Goal: Task Accomplishment & Management: Use online tool/utility

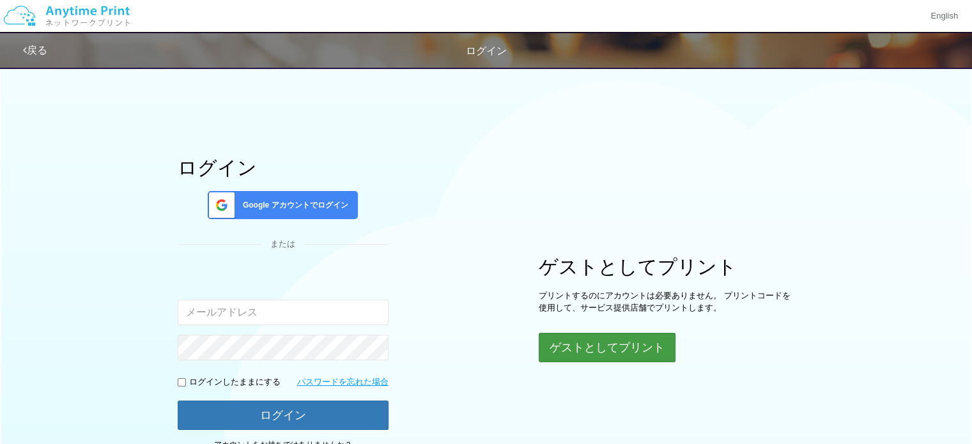
type input "[EMAIL_ADDRESS][DOMAIN_NAME]"
click at [588, 347] on button "ゲストとしてプリント" at bounding box center [605, 347] width 135 height 28
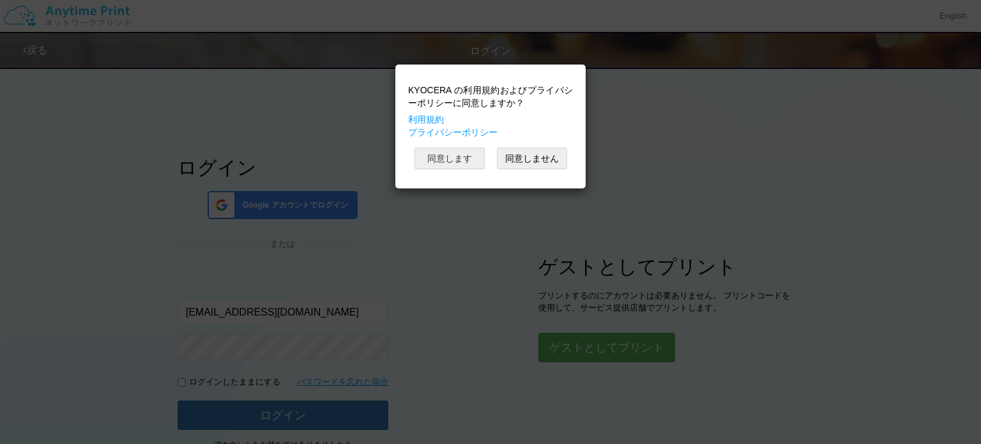
click at [436, 156] on button "同意します" at bounding box center [450, 159] width 70 height 22
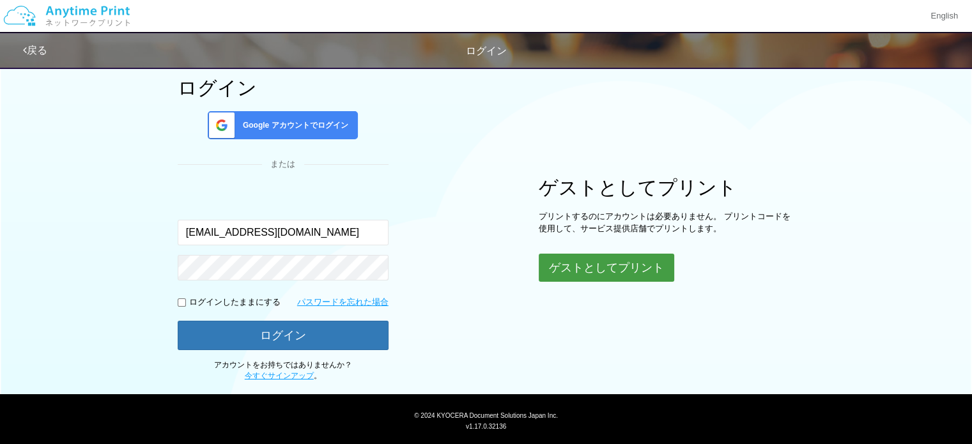
scroll to position [109, 0]
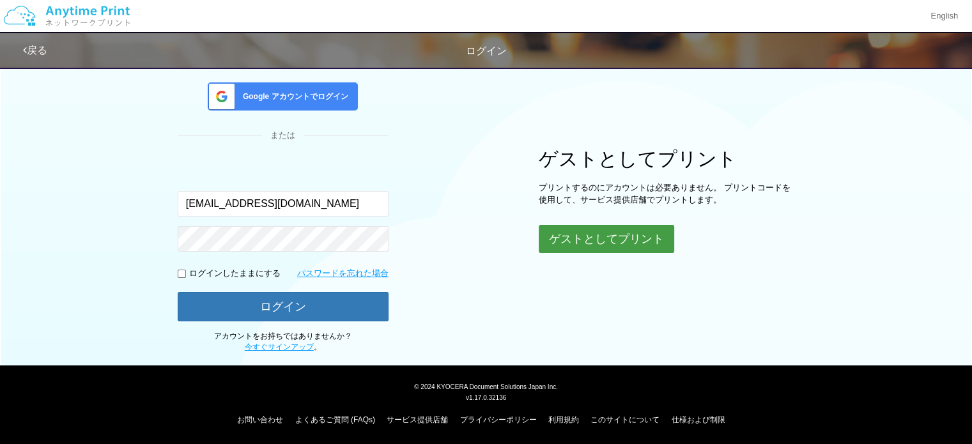
click at [618, 235] on button "ゲストとしてプリント" at bounding box center [605, 239] width 135 height 28
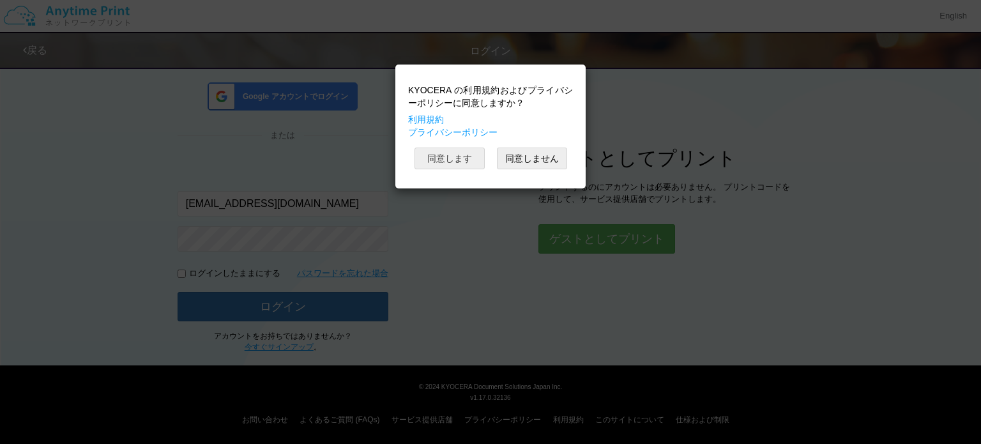
click at [448, 157] on button "同意します" at bounding box center [450, 159] width 70 height 22
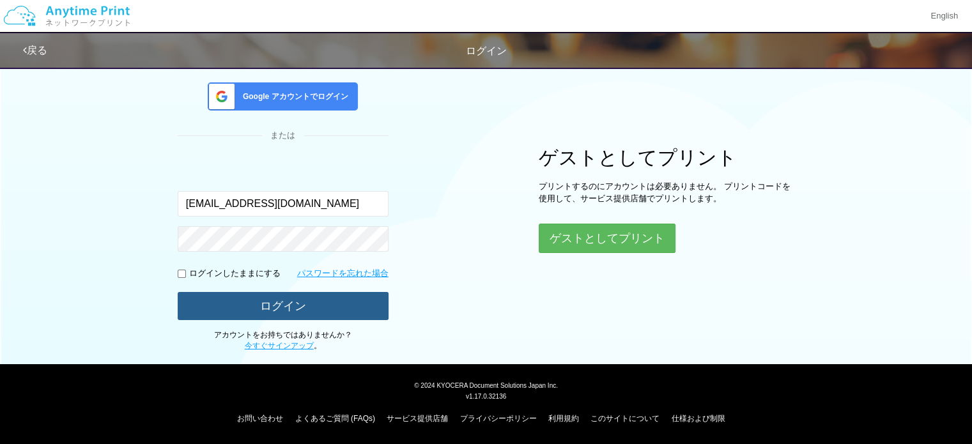
scroll to position [107, 0]
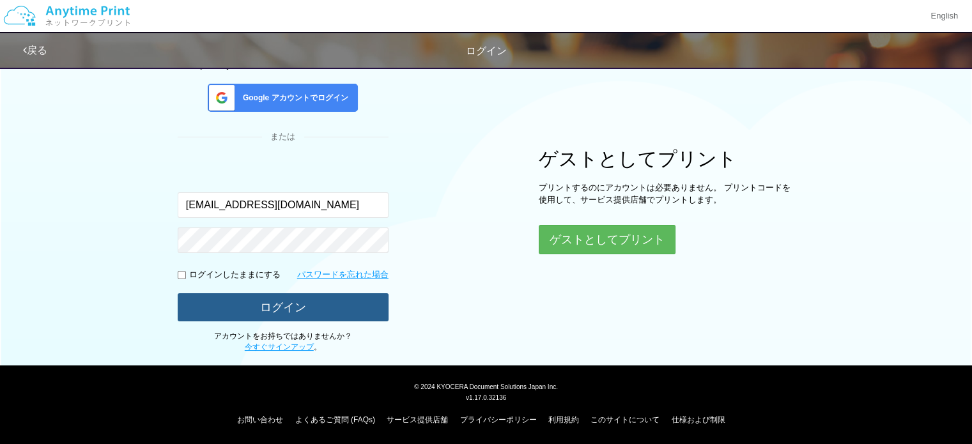
click at [319, 309] on button "ログイン" at bounding box center [283, 307] width 211 height 28
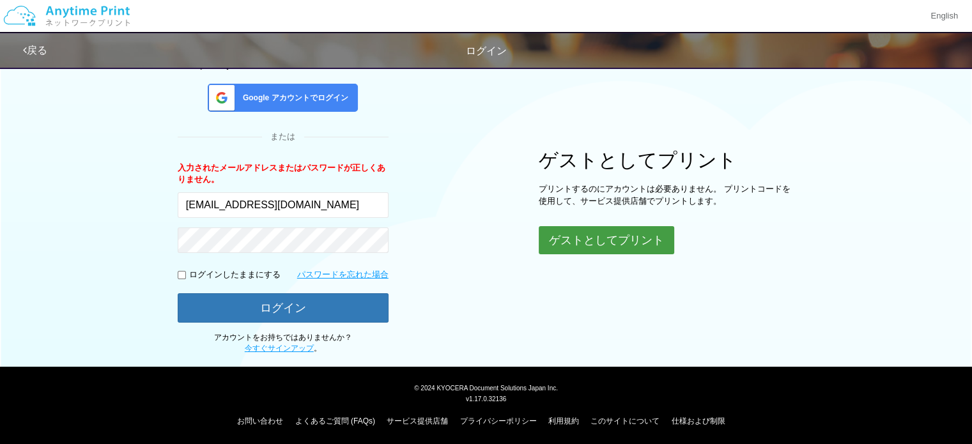
click at [588, 242] on button "ゲストとしてプリント" at bounding box center [605, 240] width 135 height 28
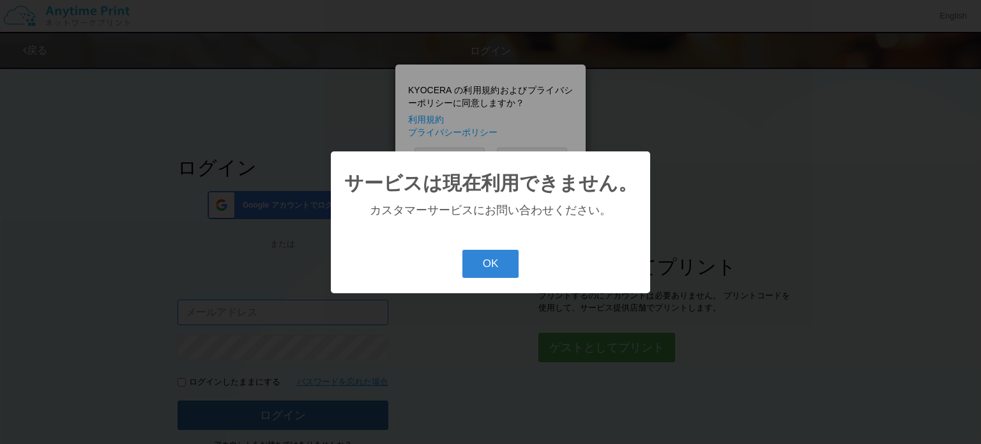
type input "[EMAIL_ADDRESS][DOMAIN_NAME]"
click at [507, 269] on button "OK" at bounding box center [490, 264] width 57 height 28
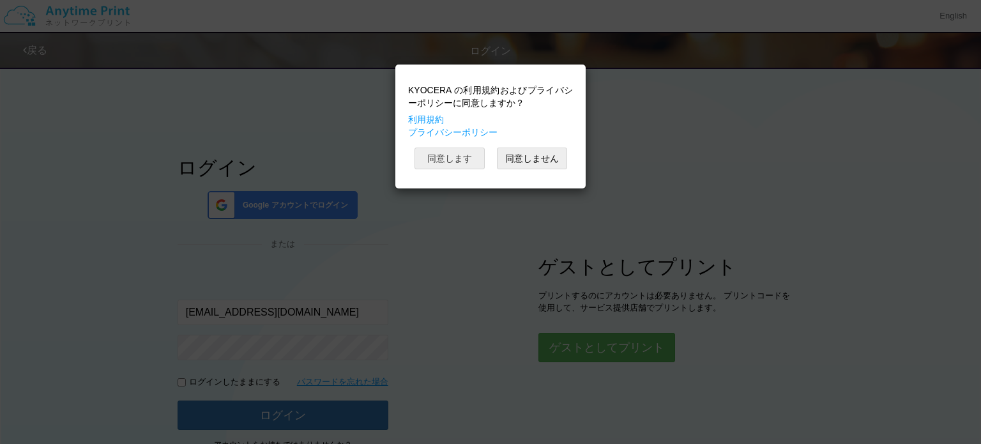
click at [449, 160] on button "同意します" at bounding box center [450, 159] width 70 height 22
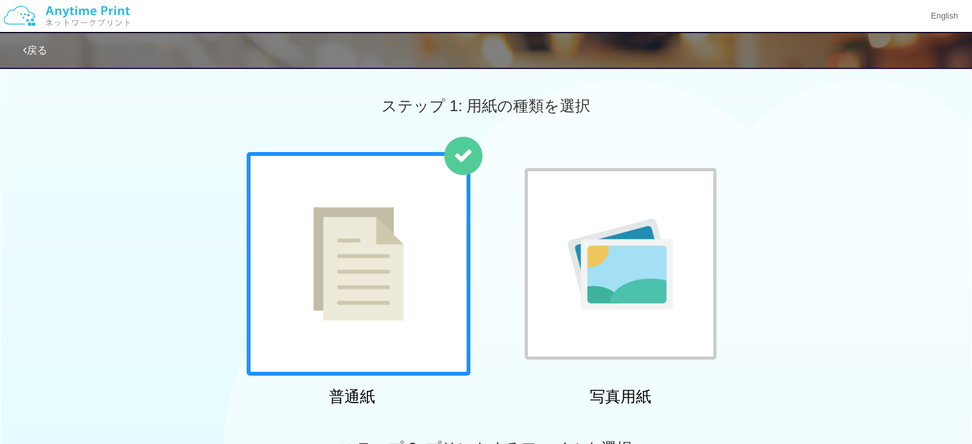
click at [382, 287] on img at bounding box center [358, 264] width 91 height 114
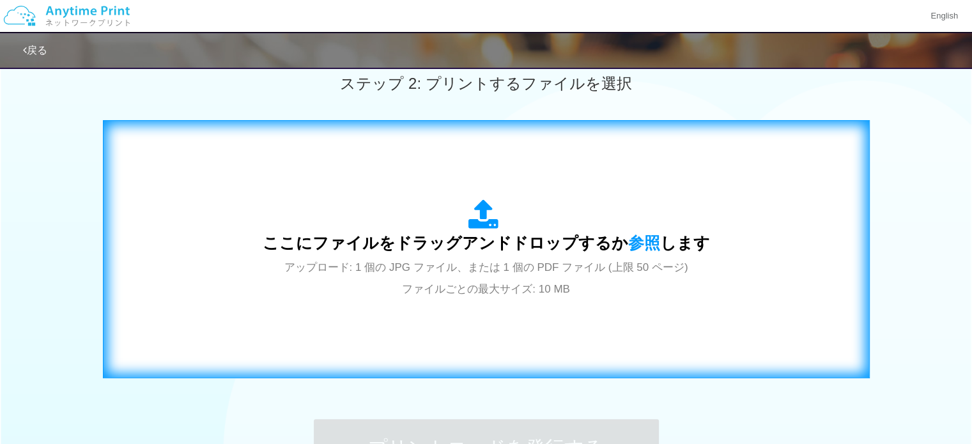
scroll to position [365, 0]
click at [445, 261] on span "アップロード: 1 個の JPG ファイル、または 1 個の PDF ファイル (上限 50 ページ) ファイルごとの最大サイズ: 10 MB" at bounding box center [486, 278] width 404 height 34
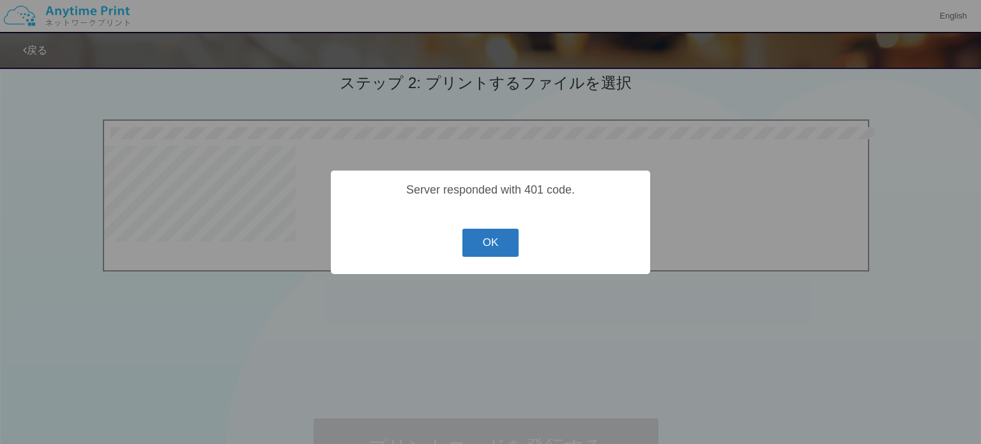
click at [489, 246] on button "OK" at bounding box center [490, 243] width 57 height 28
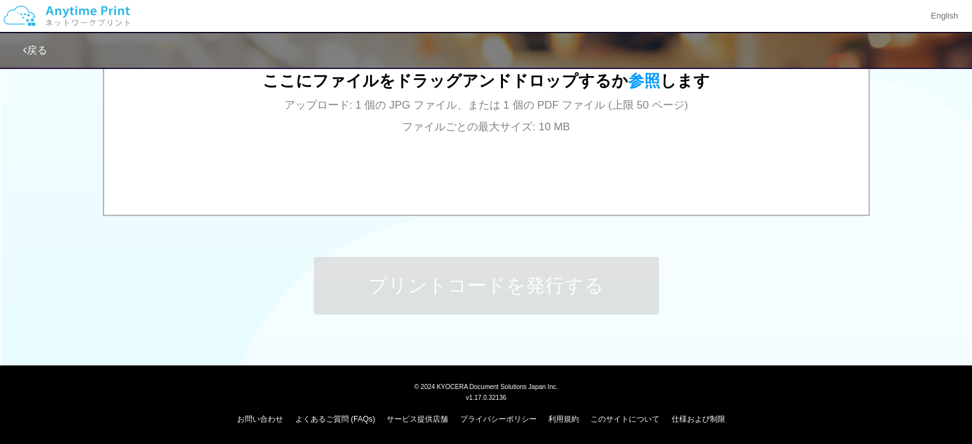
scroll to position [0, 0]
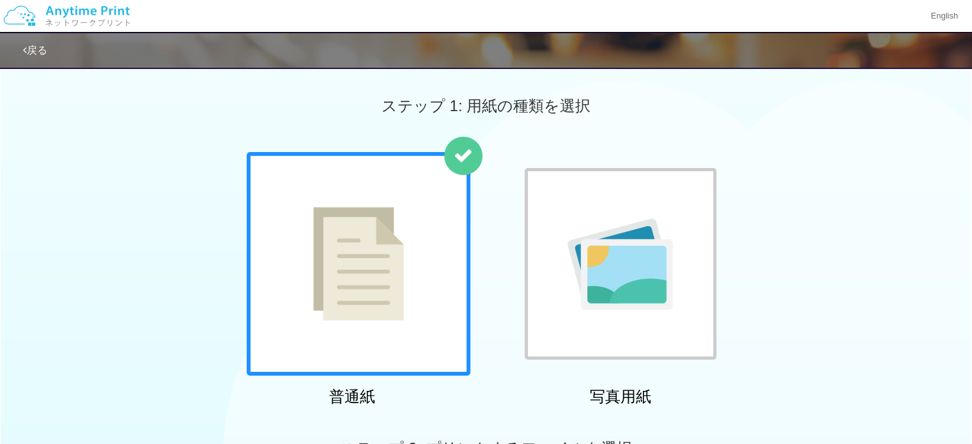
click at [379, 270] on img at bounding box center [358, 264] width 91 height 114
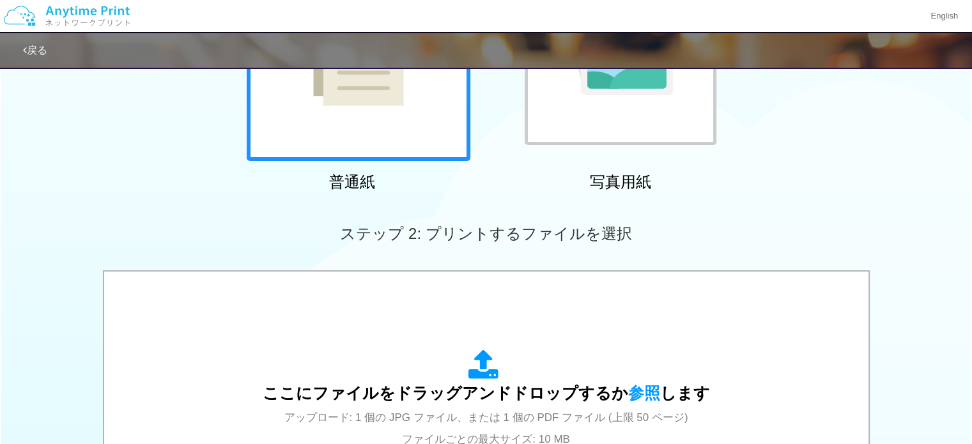
scroll to position [297, 0]
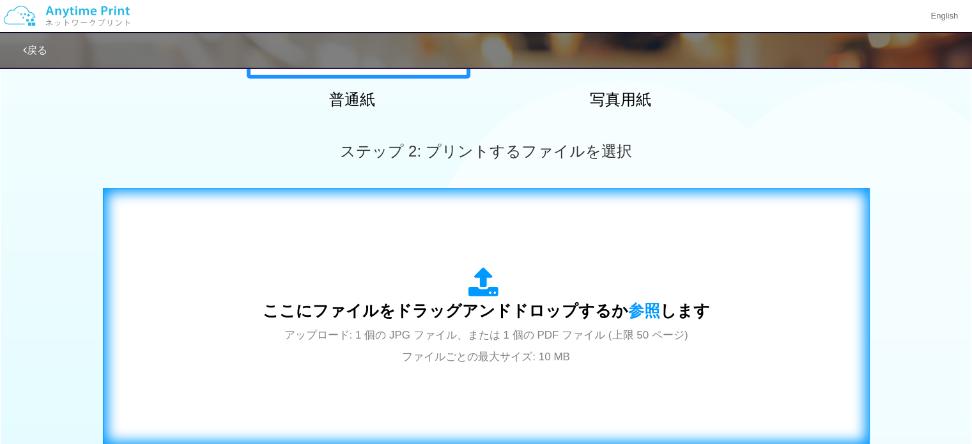
click at [470, 339] on span "アップロード: 1 個の JPG ファイル、または 1 個の PDF ファイル (上限 50 ページ) ファイルごとの最大サイズ: 10 MB" at bounding box center [486, 346] width 404 height 34
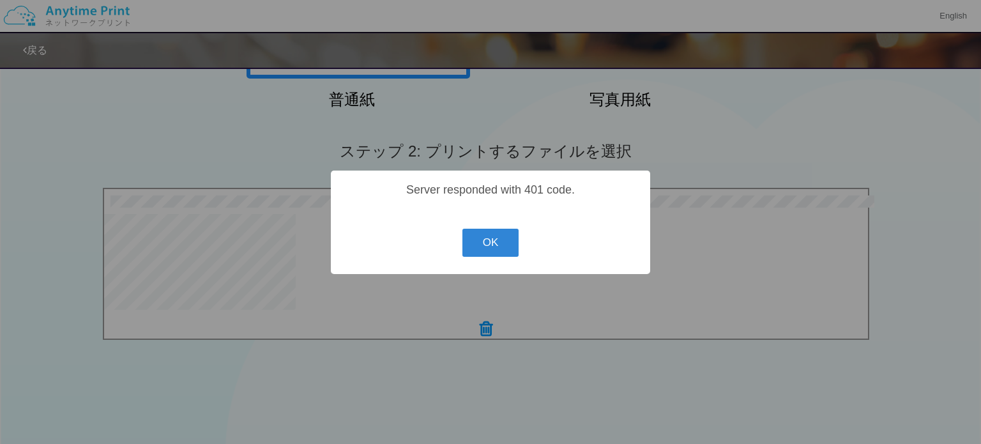
drag, startPoint x: 465, startPoint y: 193, endPoint x: 356, endPoint y: 231, distance: 115.5
click at [356, 231] on div "? ! i Server responded with 401 code. OK Cancel ×" at bounding box center [490, 222] width 319 height 103
click at [491, 245] on button "OK" at bounding box center [490, 243] width 57 height 28
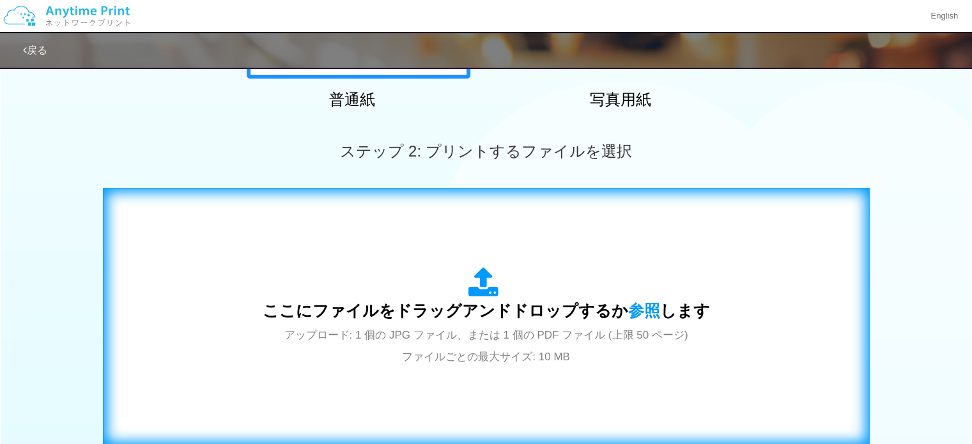
scroll to position [0, 0]
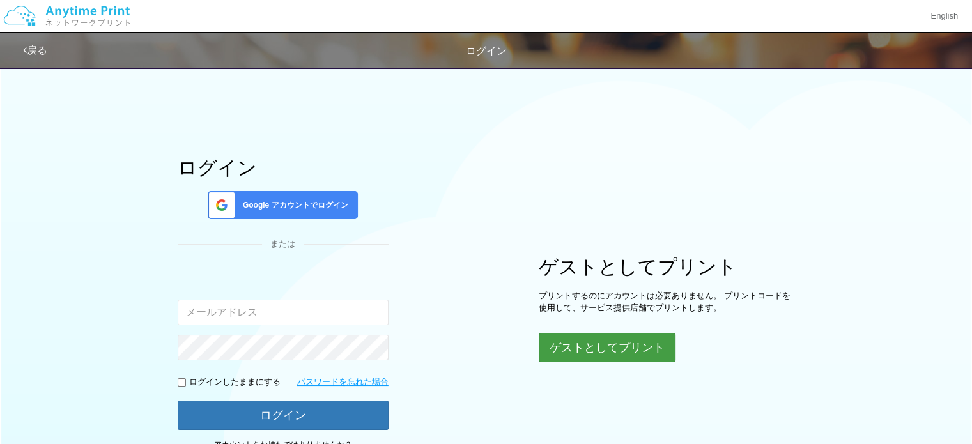
type input "[EMAIL_ADDRESS][DOMAIN_NAME]"
click at [604, 348] on button "ゲストとしてプリント" at bounding box center [605, 347] width 135 height 28
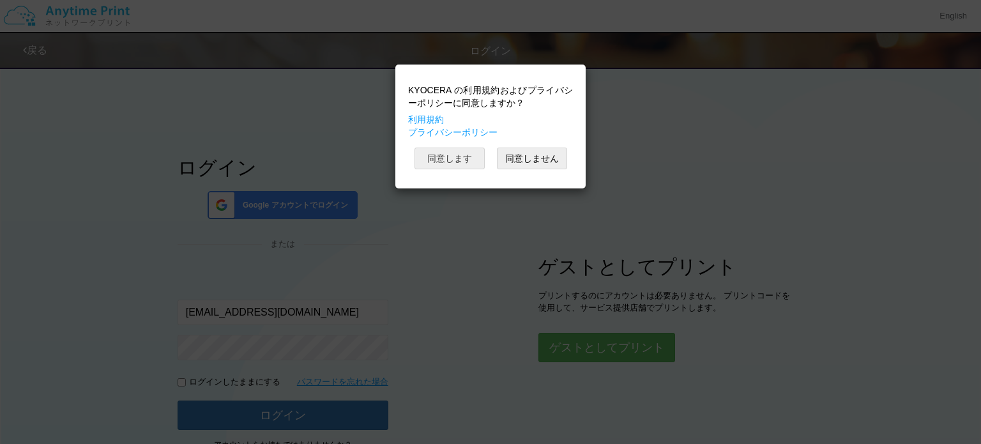
click at [429, 158] on button "同意します" at bounding box center [450, 159] width 70 height 22
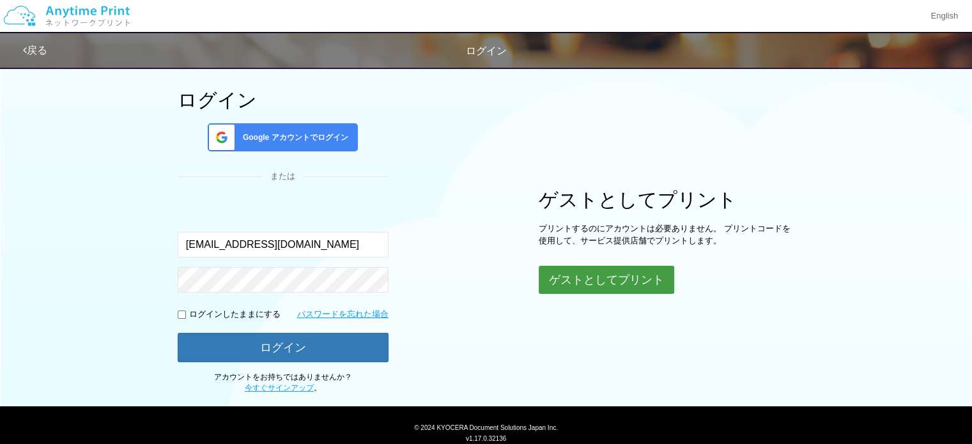
scroll to position [109, 0]
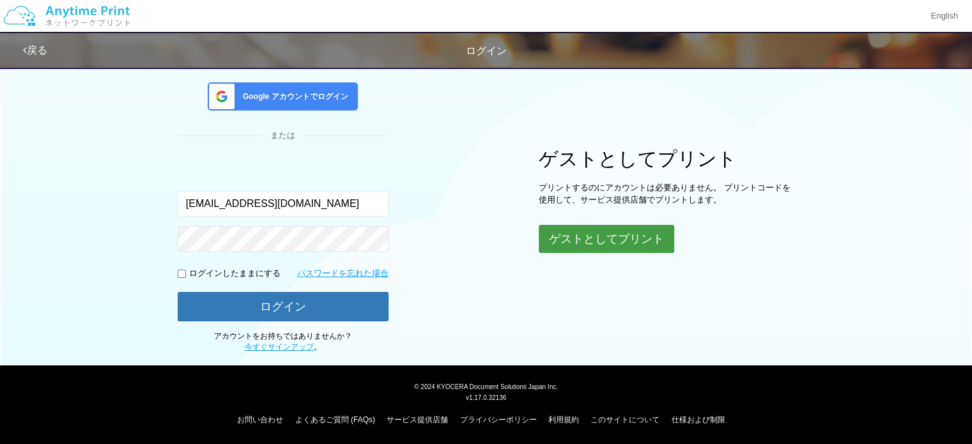
click at [614, 240] on button "ゲストとしてプリント" at bounding box center [605, 239] width 135 height 28
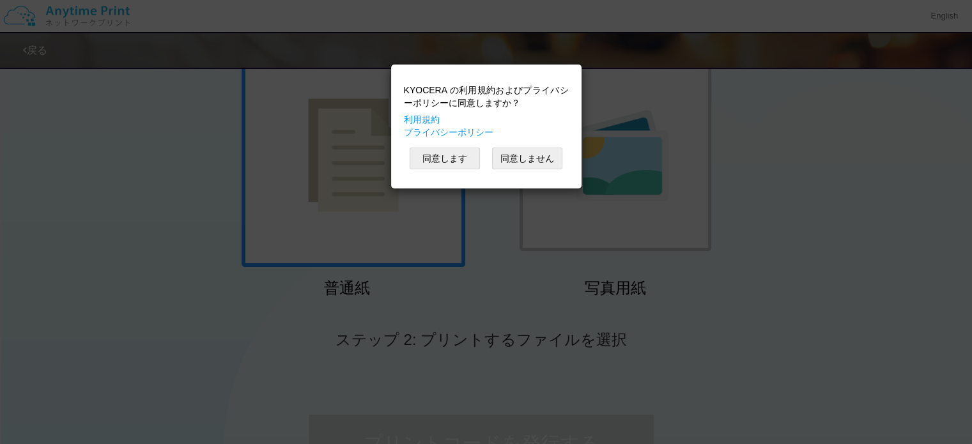
scroll to position [0, 0]
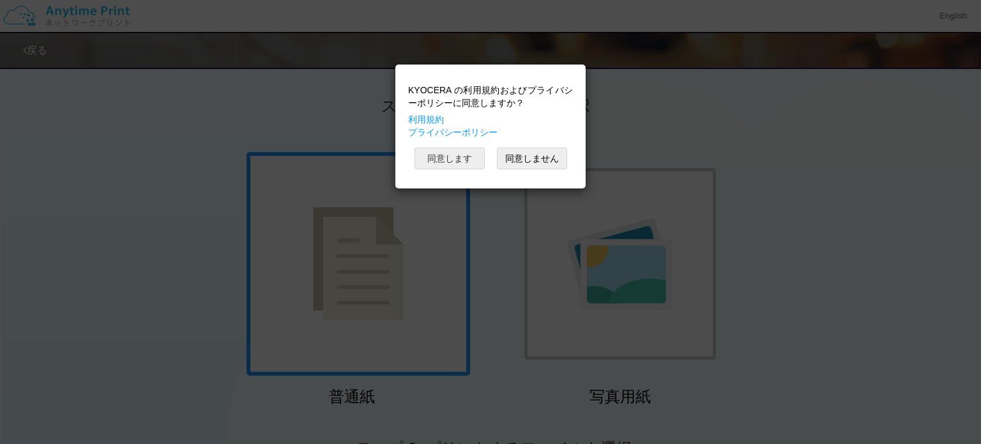
click at [437, 156] on button "同意します" at bounding box center [450, 159] width 70 height 22
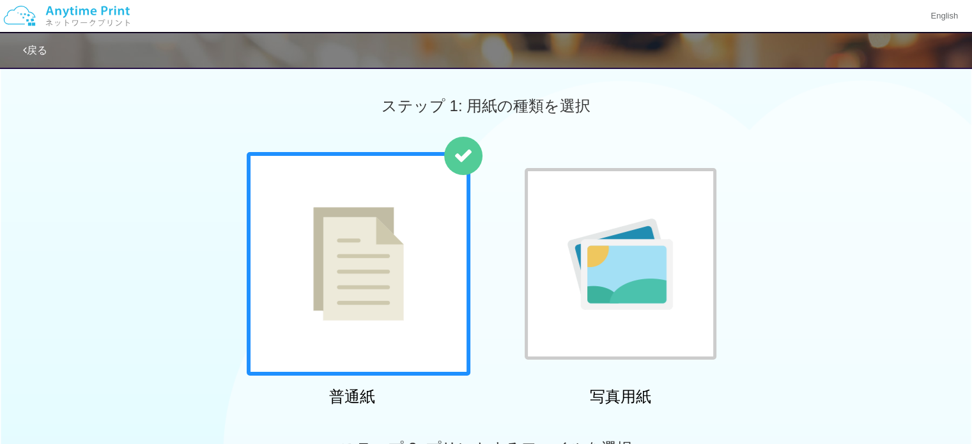
scroll to position [527, 0]
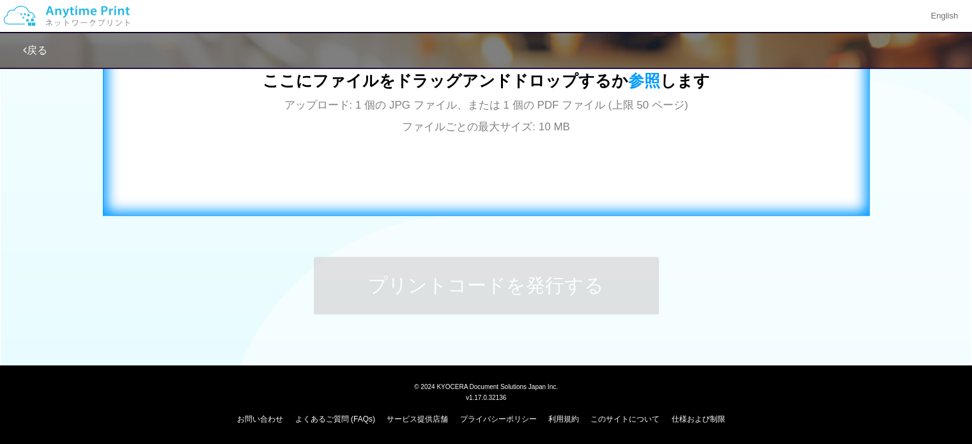
click at [491, 156] on div "ここにファイルをドラッグアンドドロップするか 参照 します アップロード: 1 個の JPG ファイル、または 1 個の PDF ファイル (上限 50 ペー…" at bounding box center [486, 86] width 740 height 231
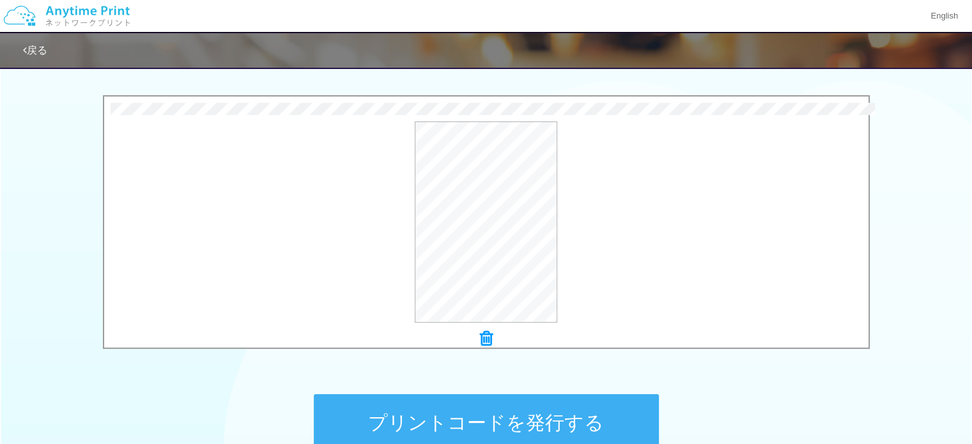
scroll to position [391, 0]
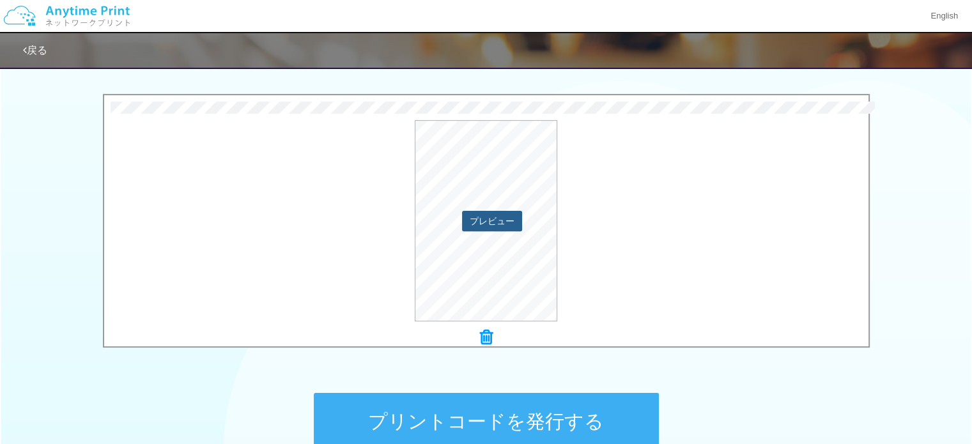
click at [492, 219] on button "プレビュー" at bounding box center [492, 221] width 60 height 20
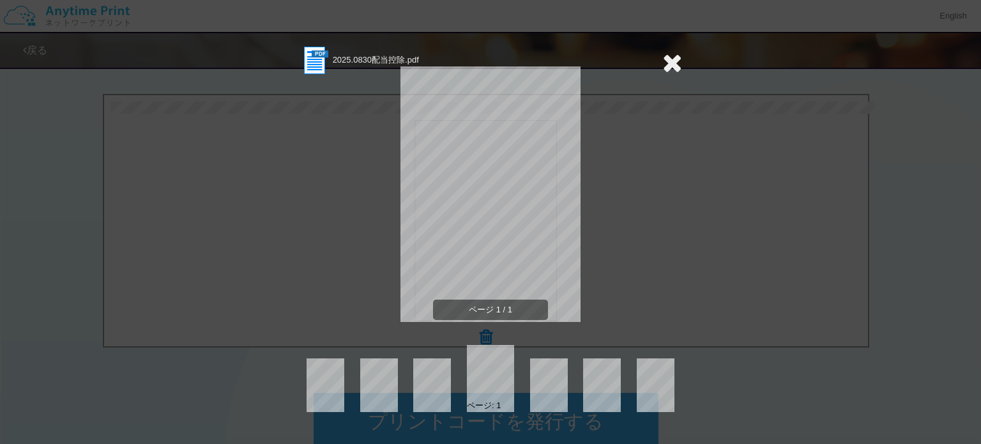
click at [672, 56] on icon at bounding box center [672, 63] width 20 height 26
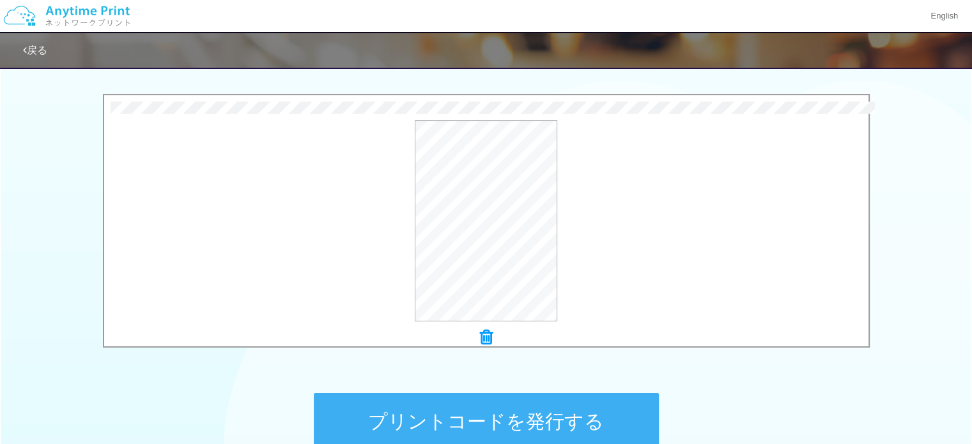
click at [502, 421] on button "プリントコードを発行する" at bounding box center [486, 421] width 345 height 57
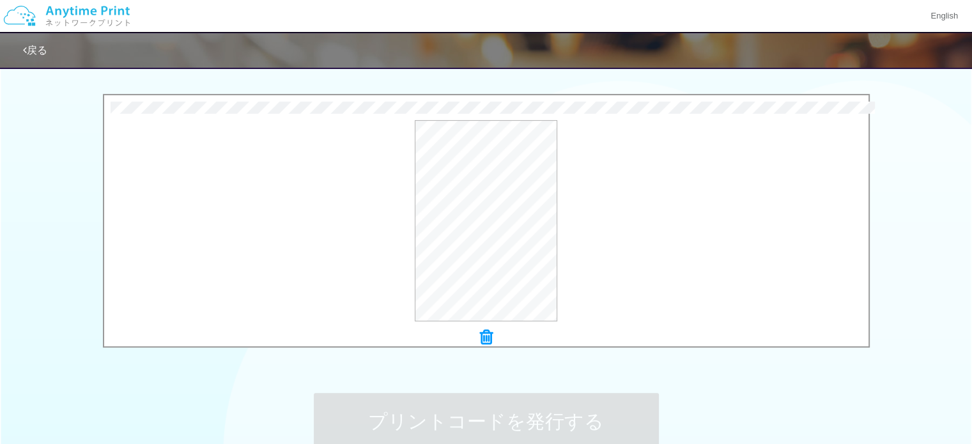
scroll to position [0, 0]
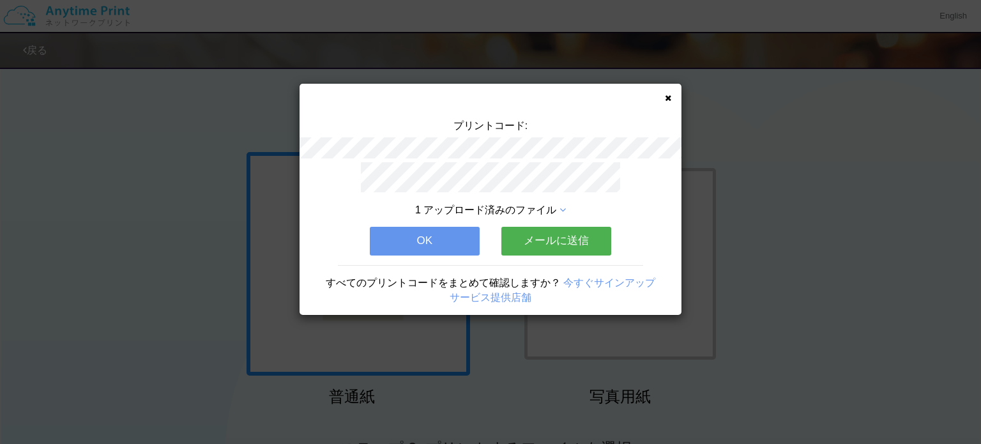
click at [669, 96] on icon at bounding box center [668, 98] width 6 height 8
